Goal: Information Seeking & Learning: Check status

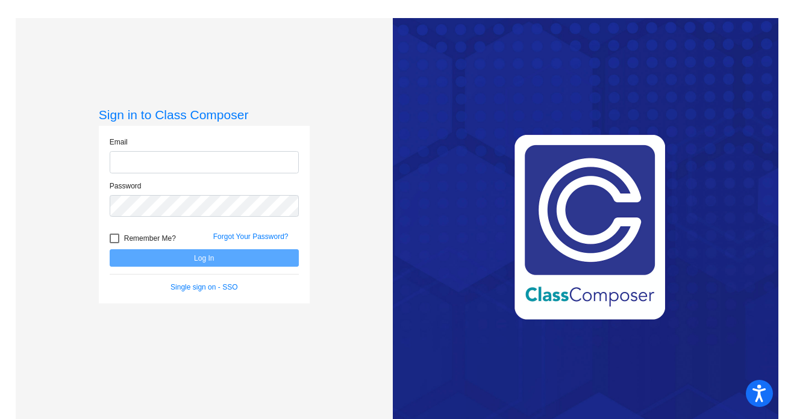
type input "[EMAIL_ADDRESS][DOMAIN_NAME]"
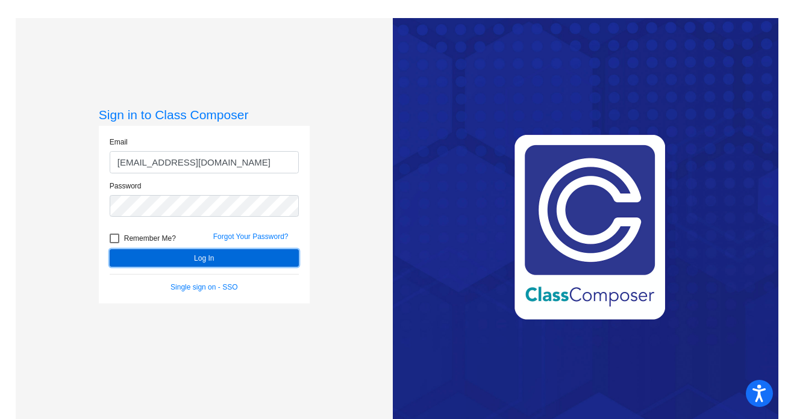
click at [161, 257] on button "Log In" at bounding box center [204, 257] width 189 height 17
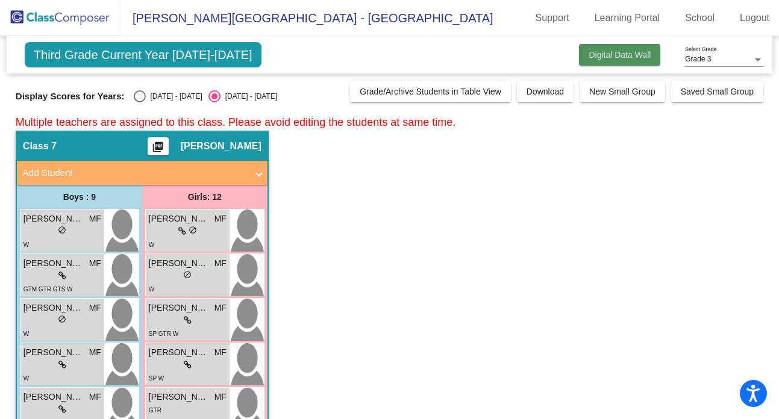
click at [610, 58] on span "Digital Data Wall" at bounding box center [620, 55] width 62 height 10
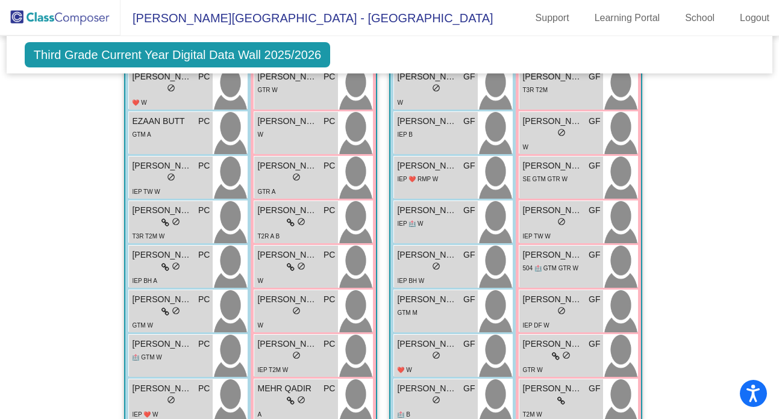
scroll to position [1696, 0]
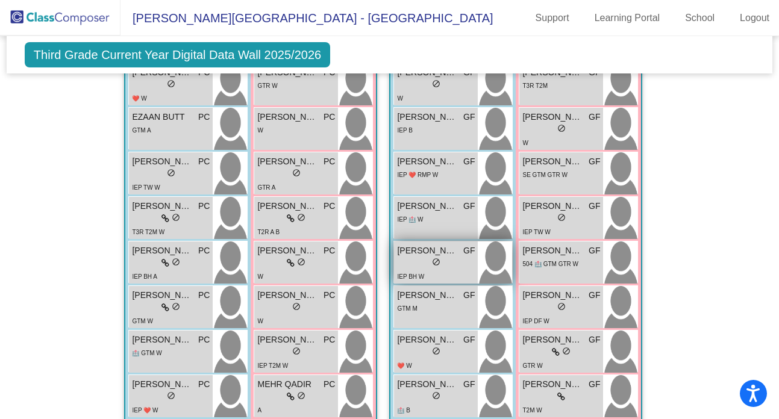
click at [439, 248] on span "[PERSON_NAME]" at bounding box center [427, 251] width 60 height 13
click at [449, 248] on span "[PERSON_NAME]" at bounding box center [427, 251] width 60 height 13
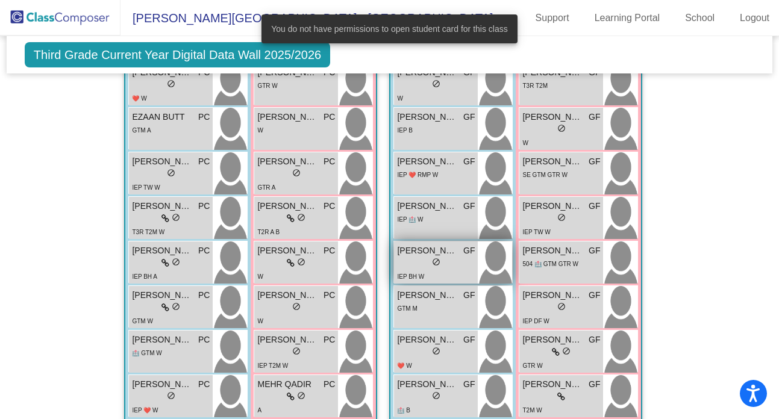
click at [439, 251] on span "[PERSON_NAME]" at bounding box center [427, 251] width 60 height 13
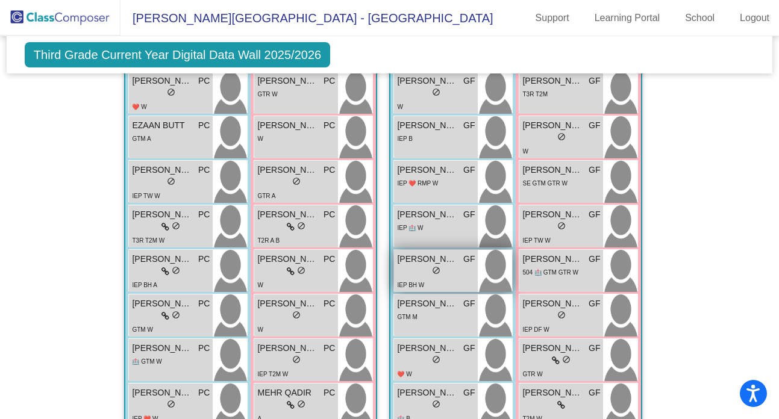
scroll to position [1684, 0]
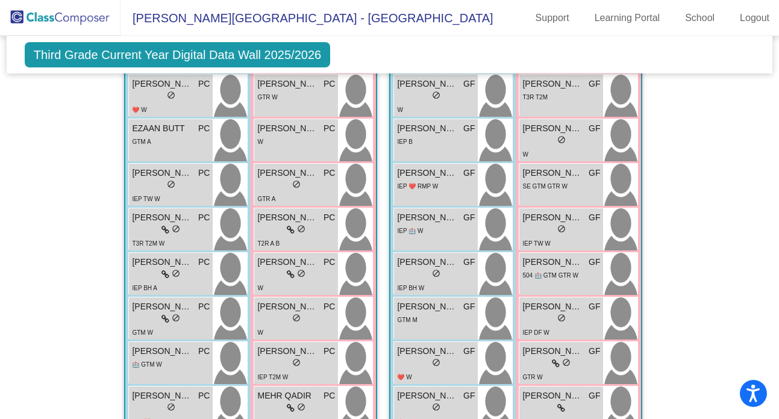
click at [268, 59] on span "Third Grade Current Year Digital Data Wall 2025/2026" at bounding box center [177, 54] width 305 height 25
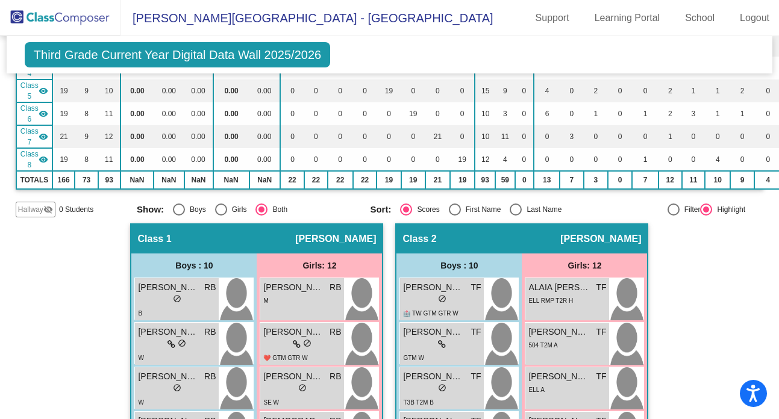
scroll to position [0, 0]
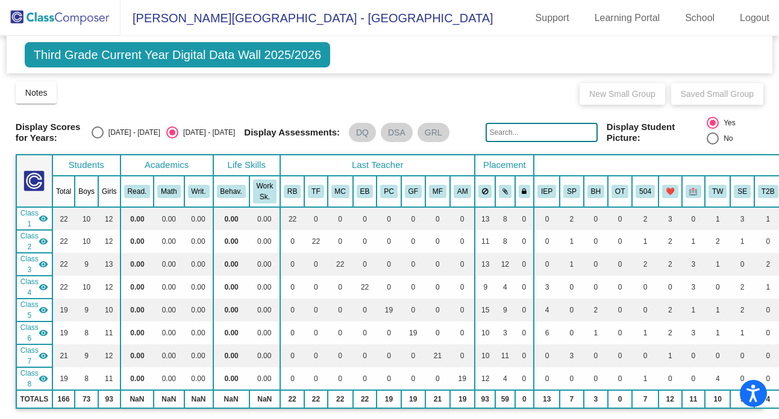
click at [104, 131] on div "Select an option" at bounding box center [98, 133] width 12 height 12
click at [98, 139] on input "[DATE] - [DATE]" at bounding box center [97, 139] width 1 height 1
radio input "true"
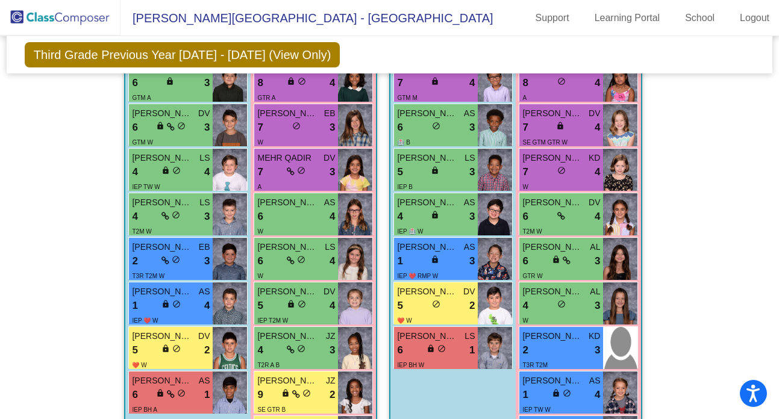
scroll to position [1751, 0]
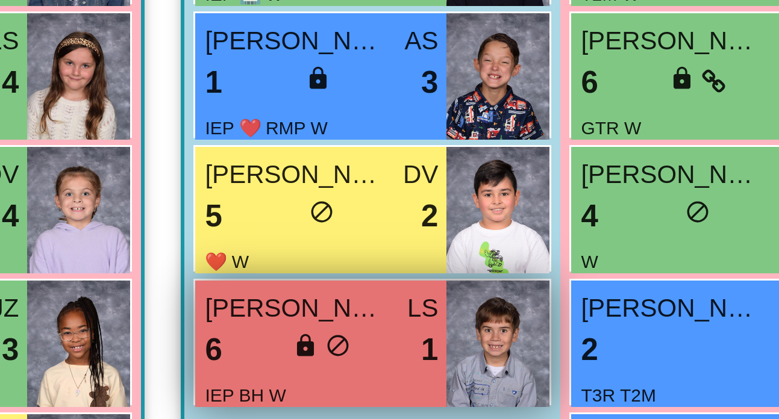
click at [470, 339] on span "1" at bounding box center [471, 342] width 5 height 16
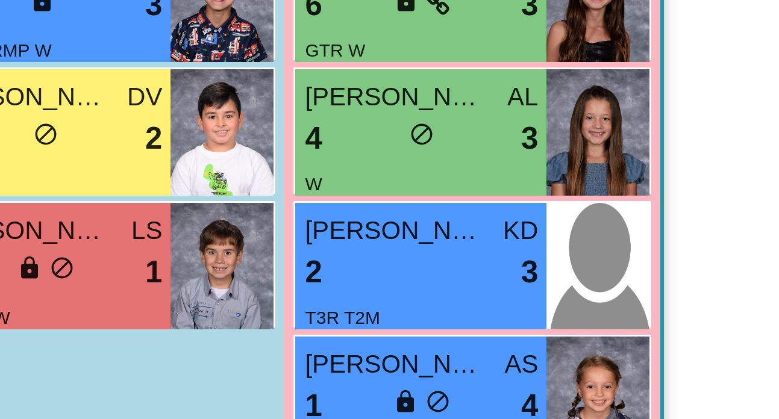
scroll to position [1864, 324]
